Goal: Task Accomplishment & Management: Manage account settings

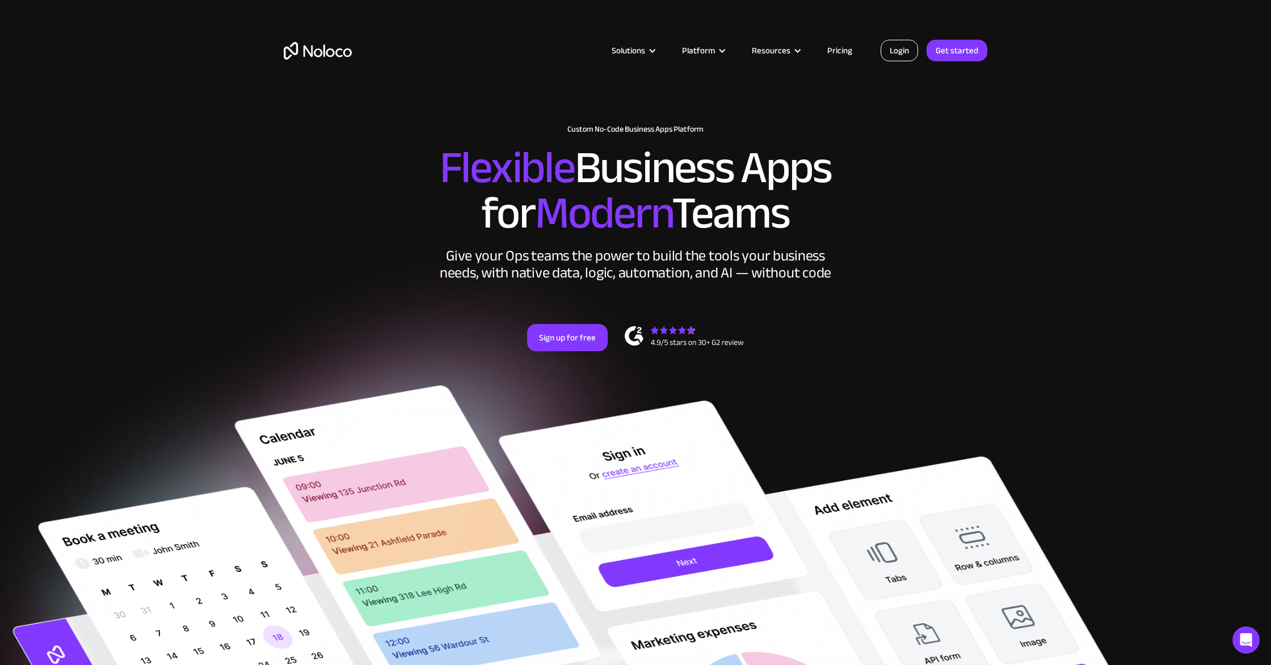
click at [899, 50] on link "Login" at bounding box center [898, 51] width 37 height 22
click at [902, 50] on link "Login" at bounding box center [898, 51] width 37 height 22
click at [888, 51] on link "Login" at bounding box center [898, 51] width 37 height 22
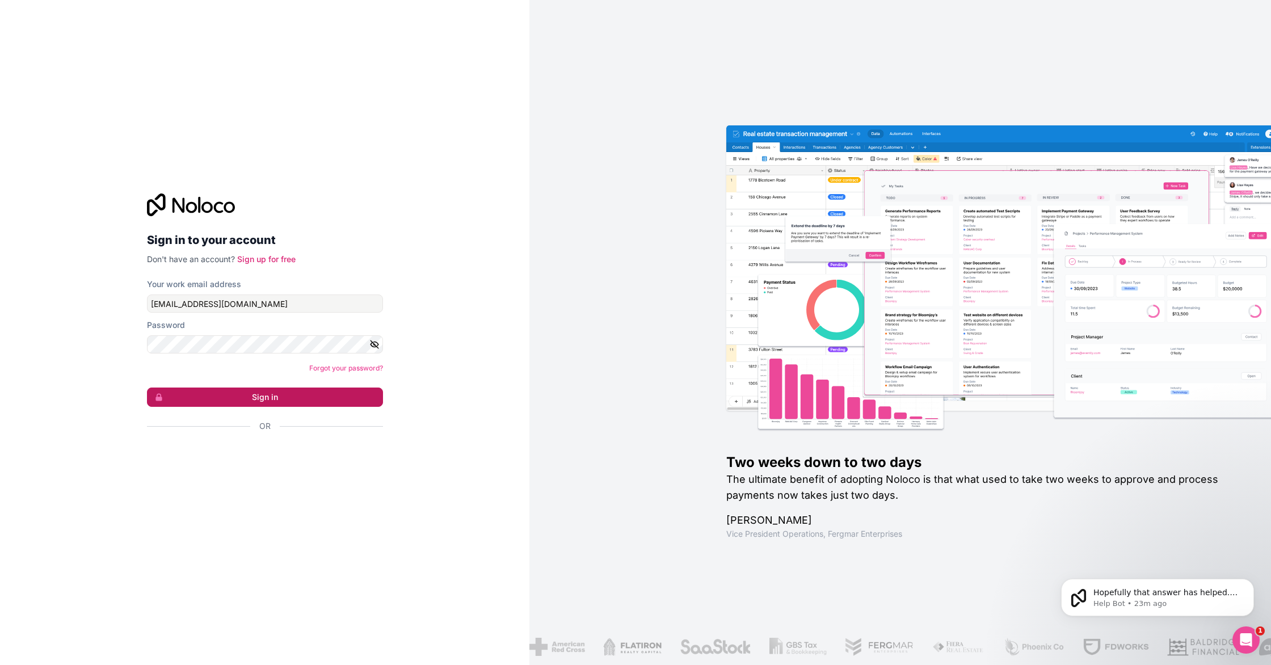
click at [326, 401] on button "Sign in" at bounding box center [265, 396] width 236 height 19
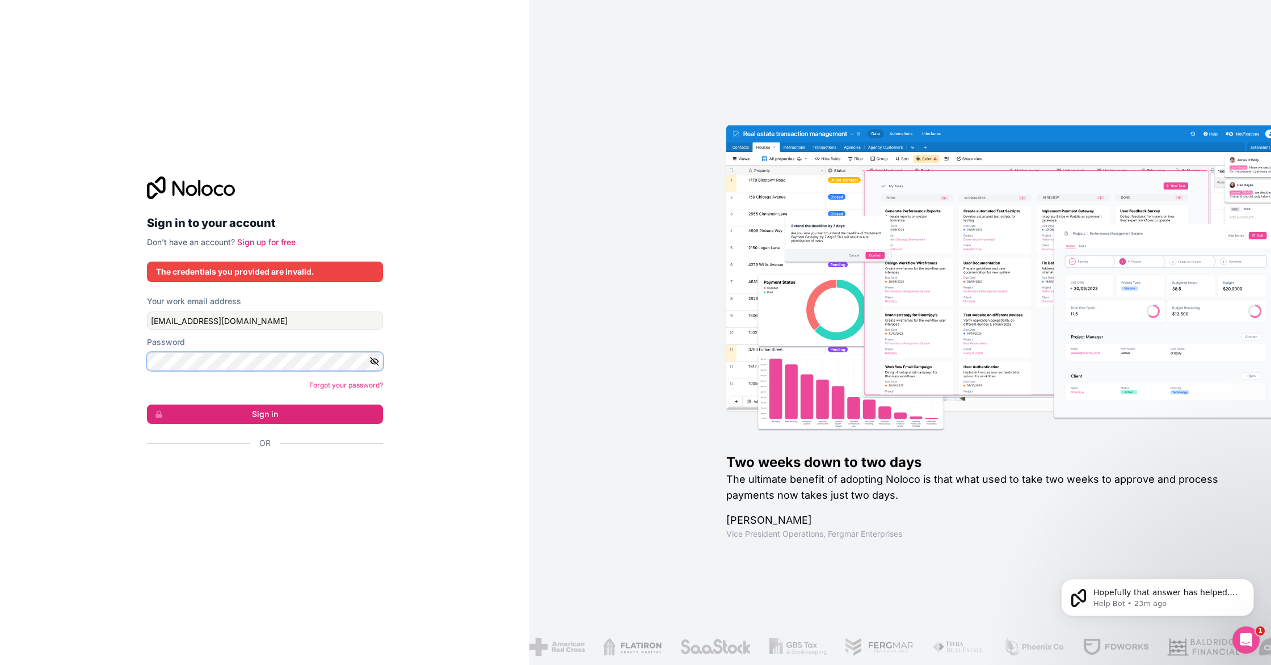
click at [40, 340] on div "Sign in to your account Don't have an account? Sign up for free The credentials…" at bounding box center [264, 332] width 529 height 665
click at [147, 404] on button "Sign in" at bounding box center [265, 413] width 236 height 19
click at [205, 415] on button "Sign in" at bounding box center [265, 413] width 236 height 19
drag, startPoint x: 285, startPoint y: 313, endPoint x: 114, endPoint y: 308, distance: 171.4
click at [114, 308] on div "Sign in to your account Don't have an account? Sign up for free The credentials…" at bounding box center [264, 332] width 529 height 665
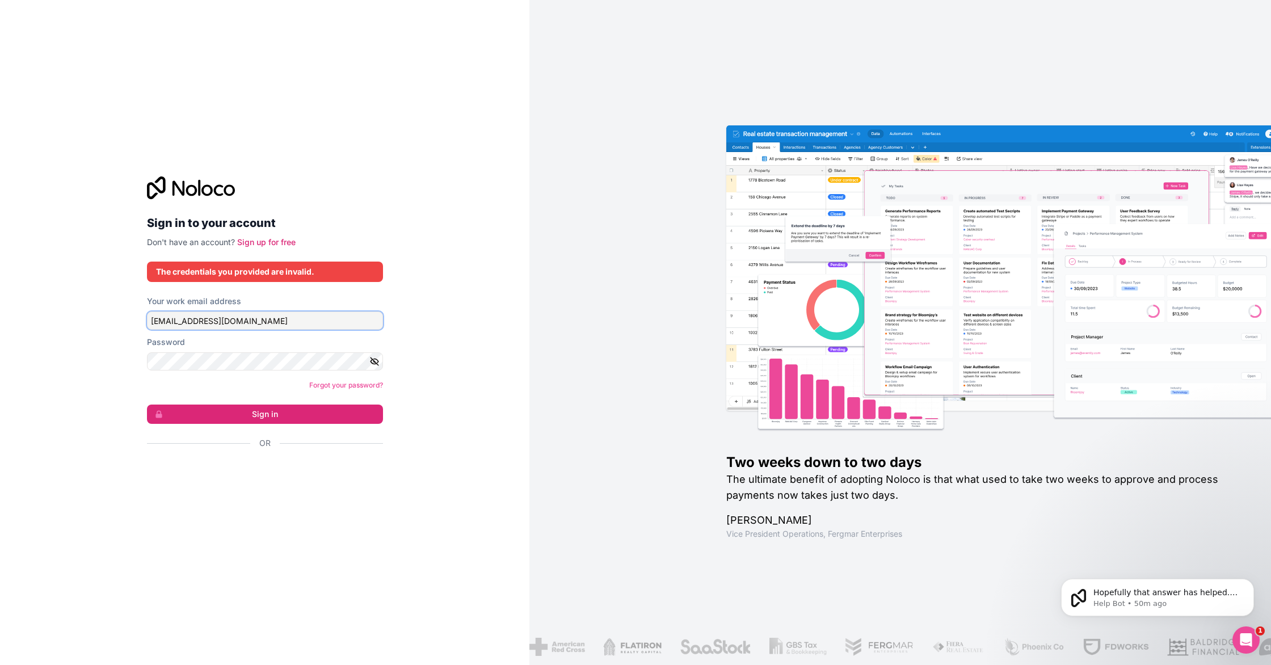
drag, startPoint x: 200, startPoint y: 323, endPoint x: 309, endPoint y: 334, distance: 109.5
click at [309, 334] on form "Your work email address lifestyleai.usjp.finance82@gmail.com Password Forgot yo…" at bounding box center [265, 392] width 236 height 193
click at [149, 319] on input "lifestyleai.usj" at bounding box center [265, 320] width 236 height 18
click at [147, 404] on button "Sign in" at bounding box center [265, 413] width 236 height 19
click at [355, 407] on button "Sign in" at bounding box center [265, 413] width 236 height 19
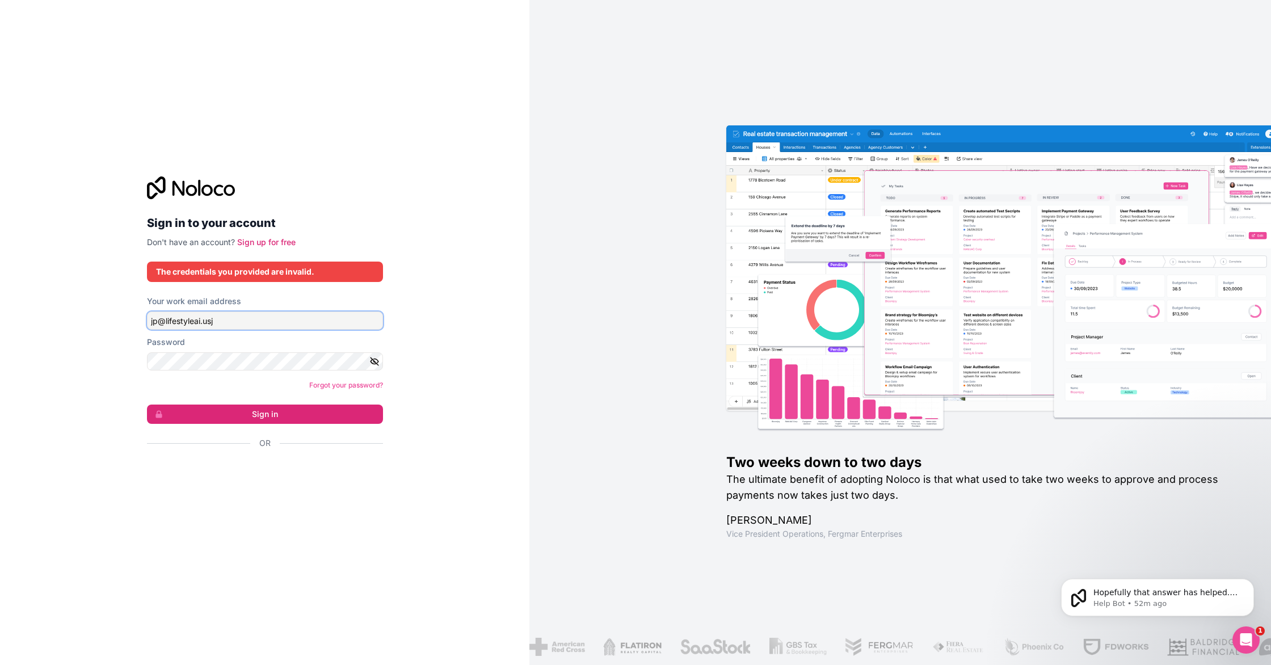
click at [245, 318] on input "jp@lifestyleai.usj" at bounding box center [265, 320] width 236 height 18
type input "jp@lifestyleai.us"
click at [373, 362] on icon "button" at bounding box center [374, 361] width 10 height 10
click at [147, 404] on button "Sign in" at bounding box center [265, 413] width 236 height 19
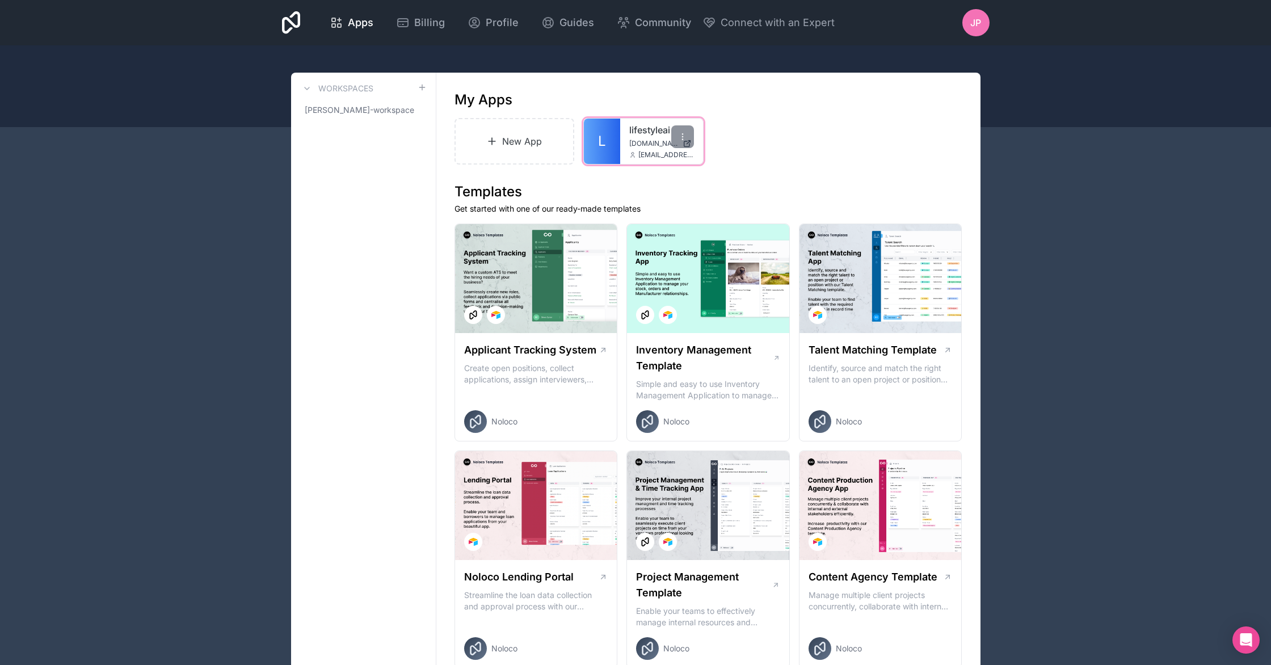
click at [659, 141] on span "lifestyleai.noloco.co" at bounding box center [653, 143] width 49 height 9
